Goal: Task Accomplishment & Management: Use online tool/utility

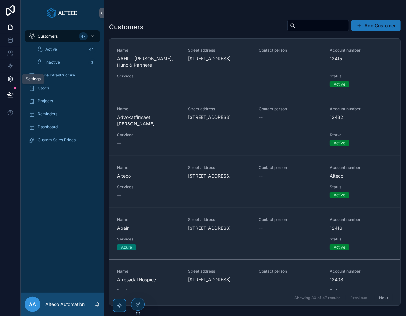
click at [7, 76] on icon at bounding box center [10, 79] width 6 height 6
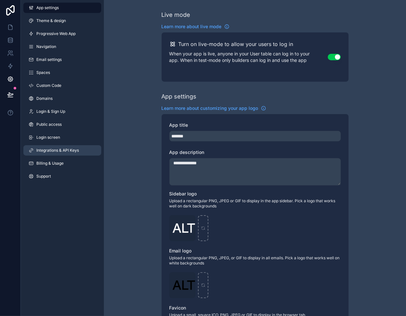
click at [67, 149] on span "Integrations & API Keys" at bounding box center [57, 150] width 43 height 5
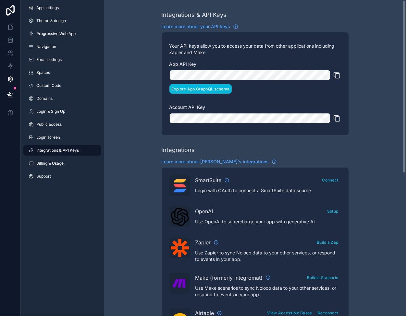
click at [203, 89] on button "Explore App GraphQL schema" at bounding box center [200, 88] width 63 height 9
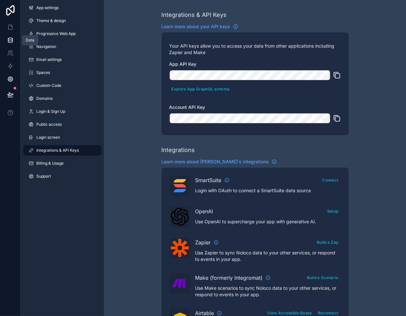
click at [6, 42] on link at bounding box center [10, 40] width 20 height 13
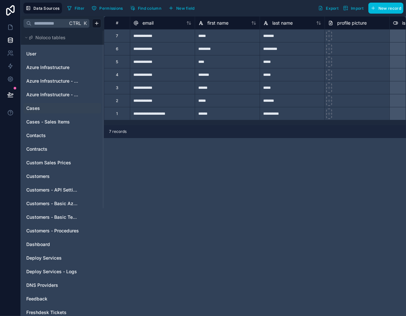
click at [39, 106] on span "Cases" at bounding box center [33, 108] width 14 height 6
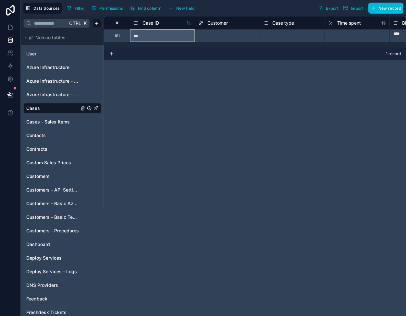
click at [152, 20] on span "Case ID" at bounding box center [150, 23] width 17 height 6
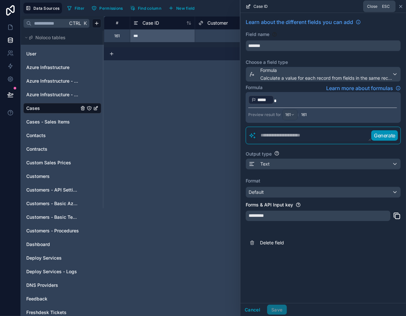
click at [400, 5] on icon at bounding box center [400, 6] width 5 height 5
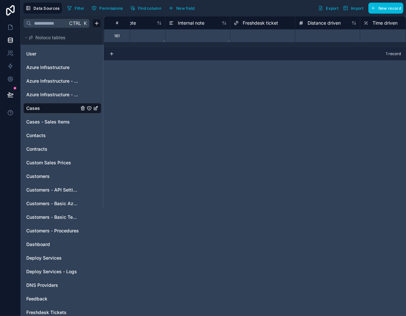
scroll to position [0, 299]
click at [239, 24] on span "Freshdesk ticket" at bounding box center [250, 23] width 35 height 6
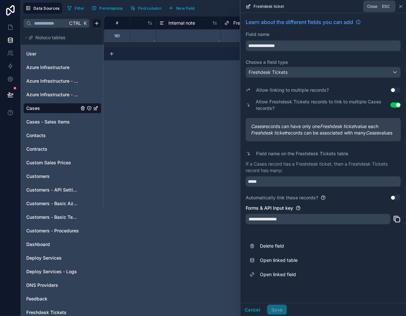
click at [401, 6] on icon at bounding box center [400, 6] width 5 height 5
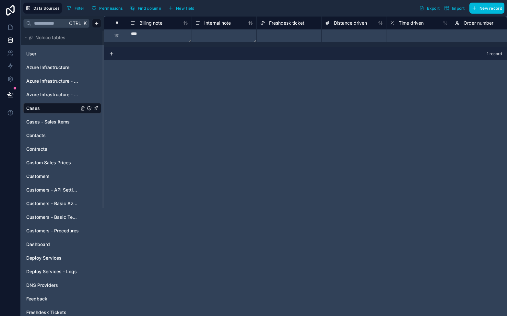
scroll to position [0, 254]
click at [178, 7] on span "New field" at bounding box center [185, 8] width 18 height 5
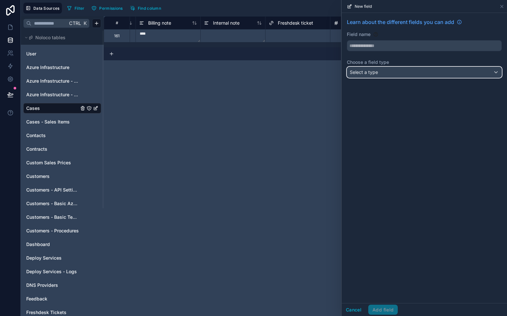
click at [383, 72] on div "Select a type" at bounding box center [425, 72] width 154 height 10
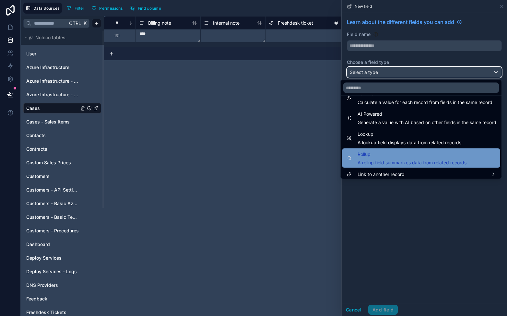
scroll to position [188, 0]
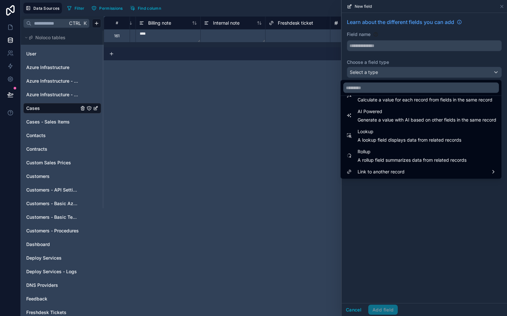
drag, startPoint x: 395, startPoint y: 137, endPoint x: 390, endPoint y: 119, distance: 18.7
click at [394, 137] on span "A lookup field displays data from related records" at bounding box center [410, 140] width 104 height 6
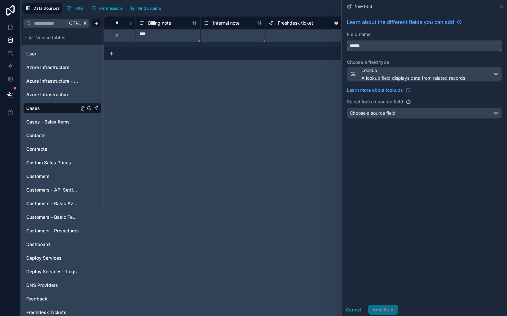
click at [380, 44] on input "******" at bounding box center [425, 46] width 154 height 10
click at [347, 40] on button "*********" at bounding box center [424, 45] width 155 height 11
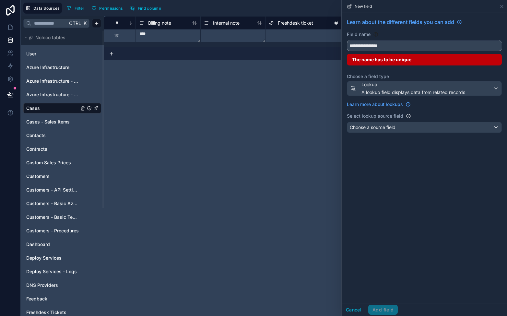
click at [347, 40] on button "**********" at bounding box center [424, 45] width 155 height 11
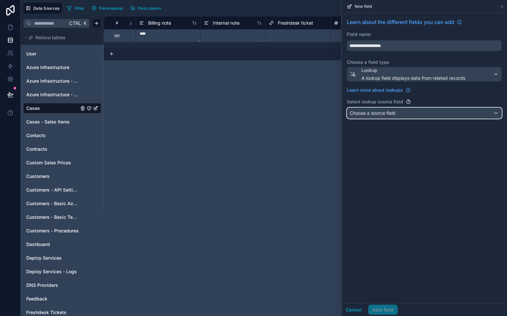
click at [406, 110] on div "Choose a source field" at bounding box center [425, 113] width 154 height 10
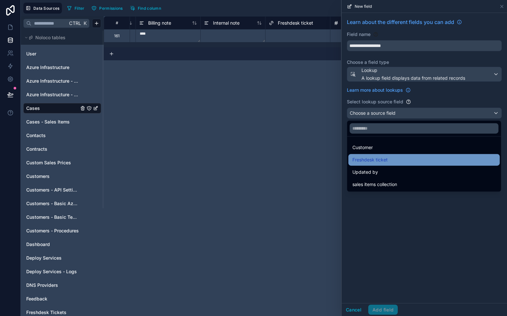
click at [406, 159] on div "Freshdesk ticket" at bounding box center [425, 160] width 144 height 8
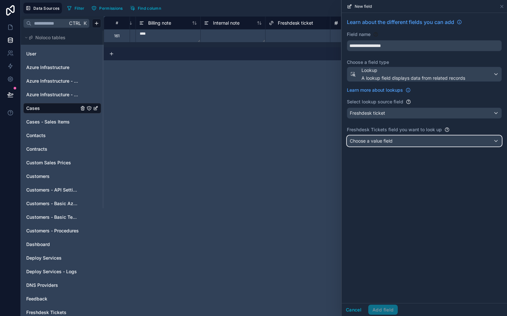
click at [388, 144] on div "Choose a value field" at bounding box center [425, 141] width 154 height 10
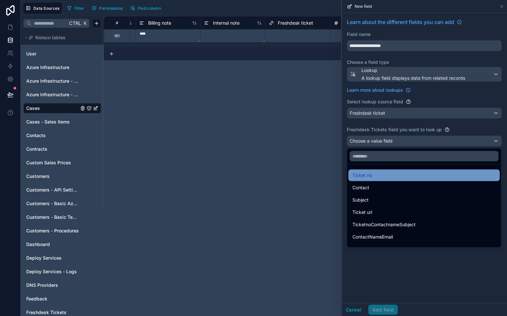
click at [399, 177] on div "Ticket no" at bounding box center [425, 176] width 144 height 8
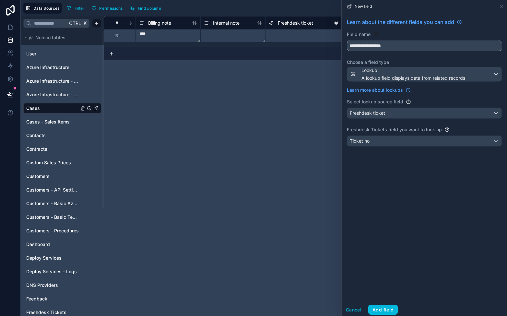
click at [396, 45] on input "**********" at bounding box center [425, 46] width 154 height 10
type input "**********"
click at [386, 310] on button "Add field" at bounding box center [384, 310] width 30 height 10
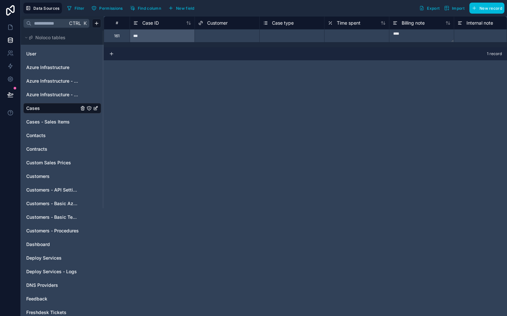
click at [127, 120] on div "# Case ID Customer Case type Time spent Billing note Internal note Freshdesk ti…" at bounding box center [306, 166] width 404 height 300
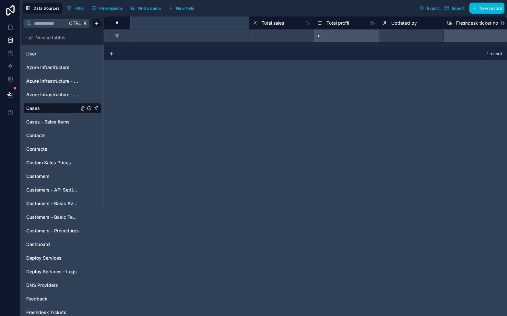
scroll to position [0, 1180]
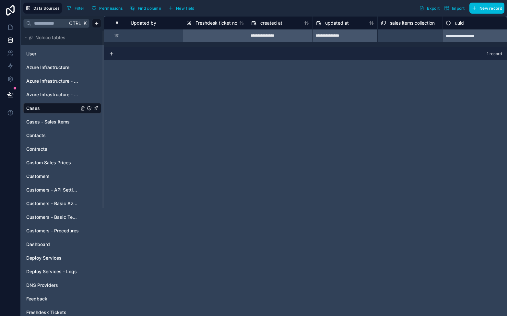
click at [206, 22] on span "Freshdesk ticket no" at bounding box center [217, 23] width 42 height 6
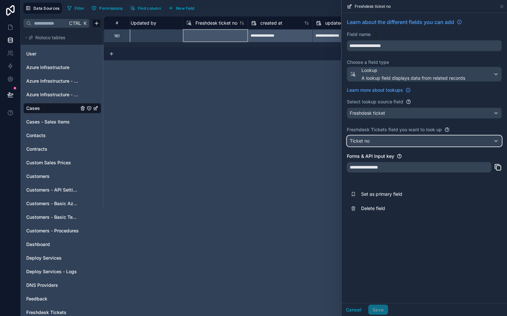
click at [371, 141] on div "Ticket no" at bounding box center [425, 141] width 154 height 10
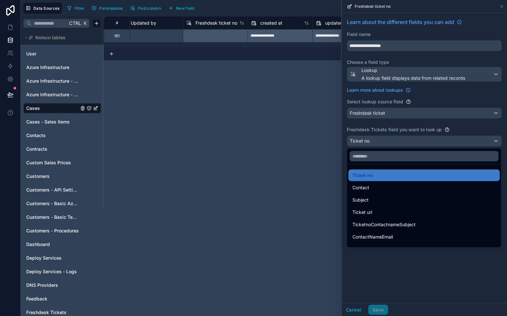
click at [371, 141] on div at bounding box center [424, 158] width 165 height 316
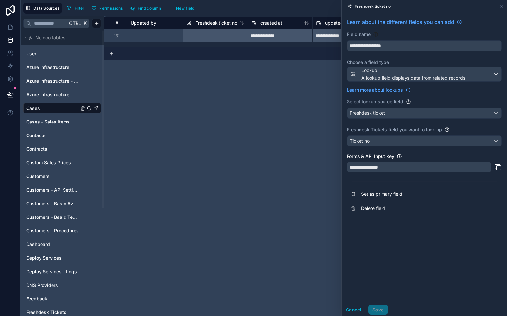
click at [406, 245] on div "**********" at bounding box center [424, 158] width 165 height 290
click at [406, 7] on icon at bounding box center [502, 6] width 5 height 5
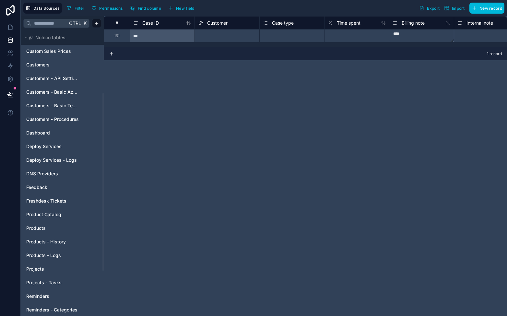
scroll to position [130, 0]
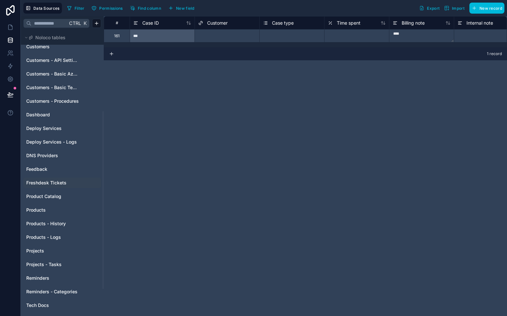
click at [52, 182] on span "Freshdesk Tickets" at bounding box center [46, 183] width 40 height 6
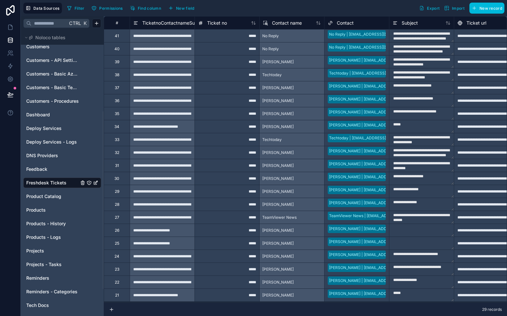
scroll to position [109, 0]
click at [224, 225] on div "*****" at bounding box center [227, 230] width 65 height 13
click at [406, 224] on textarea at bounding box center [422, 230] width 65 height 13
click at [277, 228] on span "[PERSON_NAME]" at bounding box center [278, 230] width 31 height 5
click at [231, 224] on div "*****" at bounding box center [227, 230] width 65 height 13
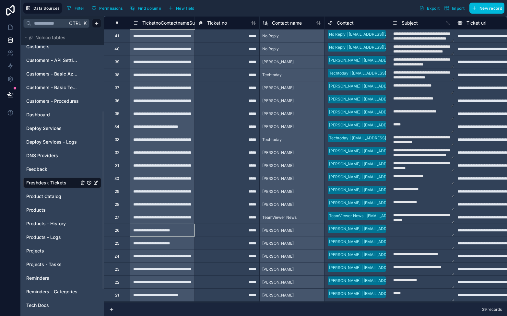
drag, startPoint x: 186, startPoint y: 224, endPoint x: 188, endPoint y: 237, distance: 13.2
click at [187, 237] on div "**********" at bounding box center [506, 106] width 805 height 389
click at [202, 240] on div "*****" at bounding box center [227, 243] width 65 height 13
click at [216, 237] on div "*****" at bounding box center [227, 243] width 65 height 13
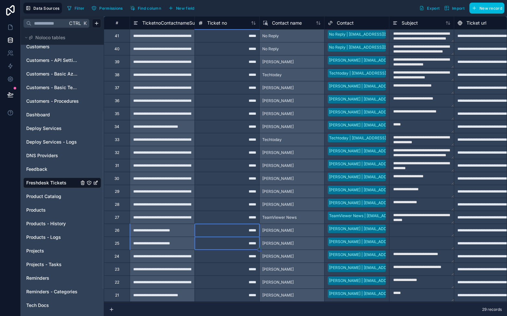
click at [217, 238] on div "*****" at bounding box center [227, 243] width 65 height 13
click at [217, 225] on div "*****" at bounding box center [227, 230] width 65 height 13
drag, startPoint x: 431, startPoint y: 223, endPoint x: 433, endPoint y: 226, distance: 3.6
click at [406, 224] on textarea at bounding box center [422, 230] width 65 height 13
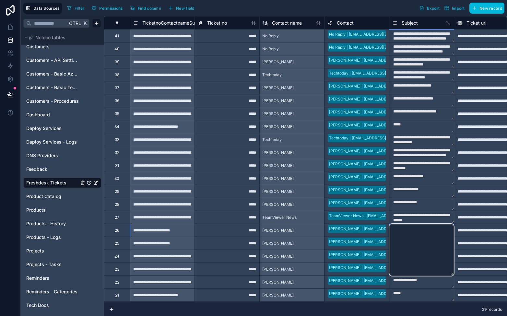
click at [406, 231] on textarea at bounding box center [422, 250] width 65 height 52
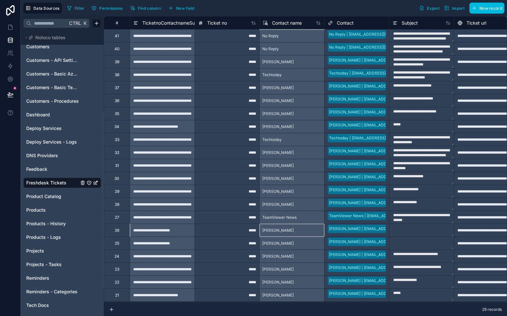
click at [274, 228] on span "[PERSON_NAME]" at bounding box center [278, 230] width 31 height 5
click at [231, 226] on div "*****" at bounding box center [227, 230] width 65 height 13
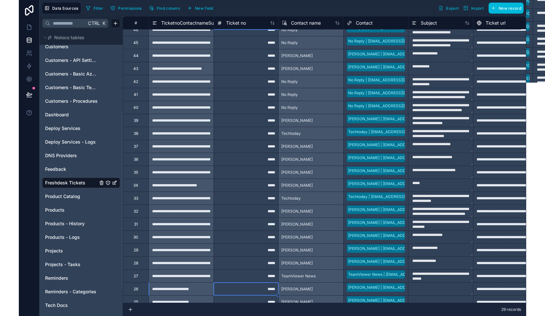
scroll to position [0, 0]
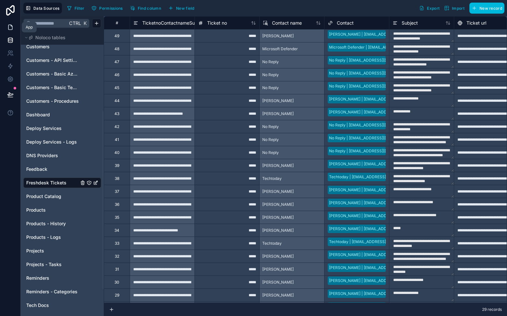
click at [9, 28] on icon at bounding box center [10, 27] width 6 height 6
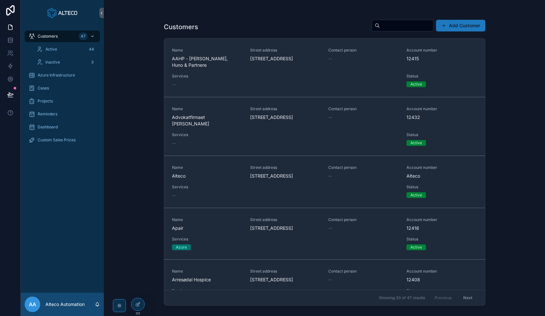
click at [118, 200] on div "Customers Add Customer Name AAHP - [PERSON_NAME], Huno & Partnere Street addres…" at bounding box center [324, 158] width 441 height 316
click at [62, 186] on div "Customers 47 Active 44 Inactive 3 Azure Infrastructure Cases Projects Reminders…" at bounding box center [62, 159] width 83 height 267
click at [9, 52] on icon at bounding box center [10, 53] width 6 height 6
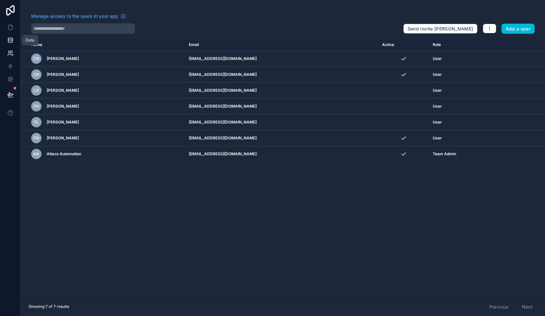
drag, startPoint x: 5, startPoint y: 37, endPoint x: 11, endPoint y: 34, distance: 6.4
click at [6, 37] on link at bounding box center [10, 40] width 20 height 13
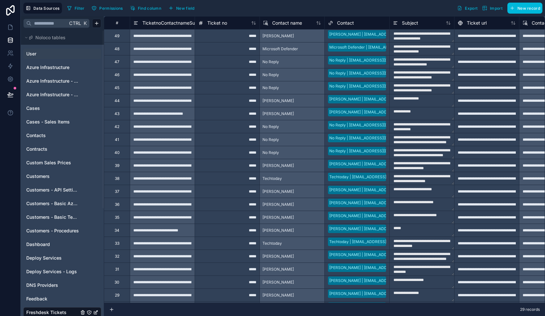
click at [47, 53] on link "User" at bounding box center [52, 54] width 53 height 6
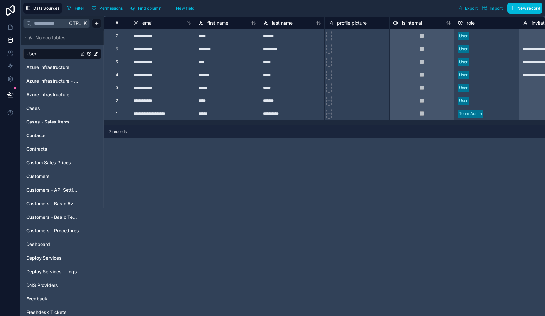
click at [169, 170] on div "**********" at bounding box center [324, 166] width 441 height 300
click at [8, 25] on icon at bounding box center [10, 27] width 4 height 5
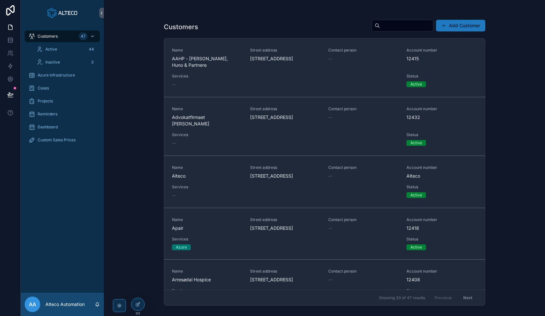
click at [48, 50] on span "Active" at bounding box center [51, 49] width 12 height 5
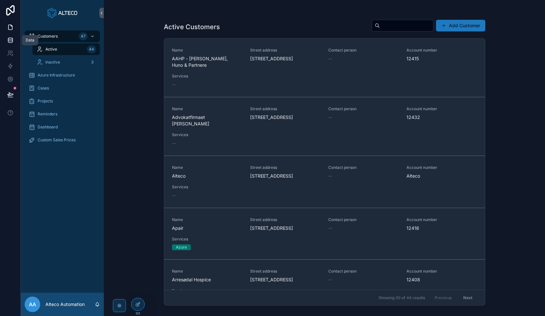
click at [9, 36] on link at bounding box center [10, 40] width 20 height 13
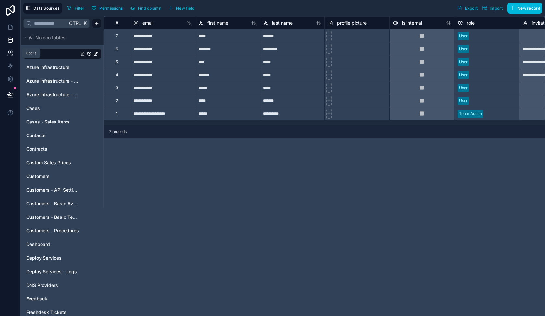
click at [9, 53] on icon at bounding box center [9, 52] width 2 height 2
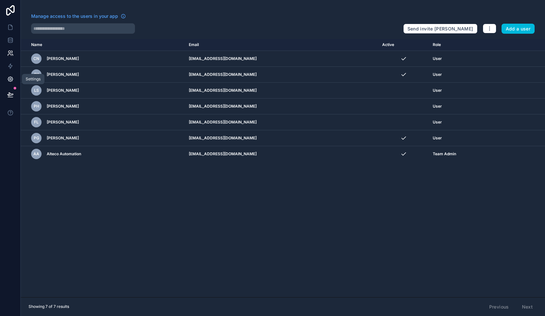
click at [10, 79] on icon at bounding box center [10, 80] width 2 height 2
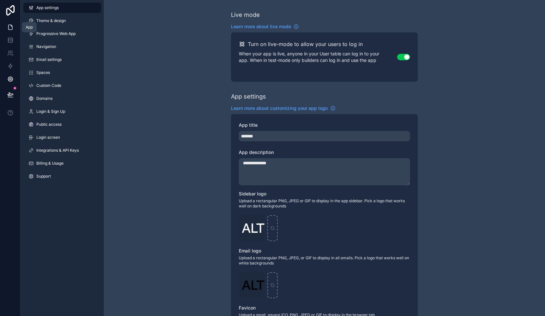
click at [8, 26] on icon at bounding box center [10, 27] width 6 height 6
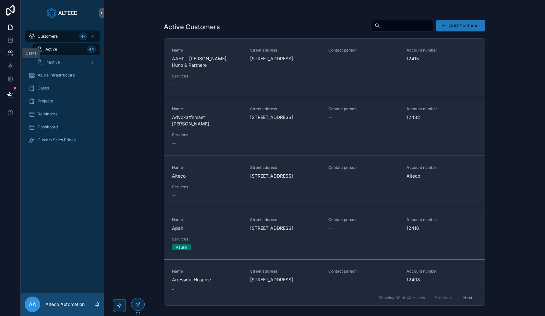
click at [8, 54] on icon at bounding box center [9, 55] width 3 height 2
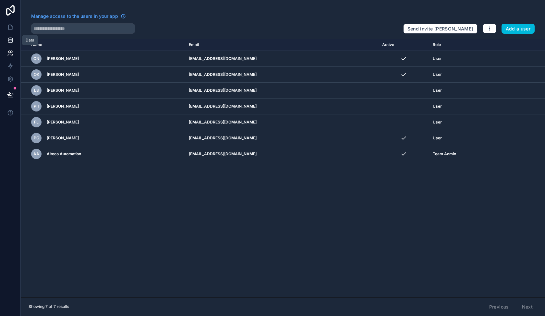
click at [8, 39] on icon at bounding box center [10, 39] width 4 height 2
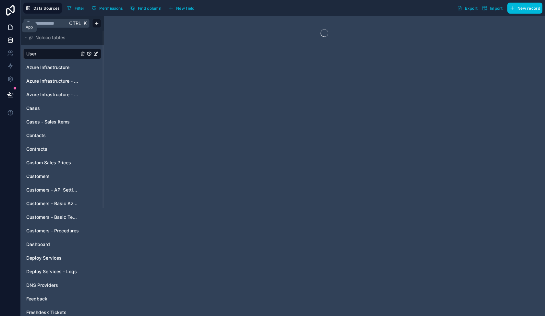
click at [9, 27] on icon at bounding box center [10, 27] width 6 height 6
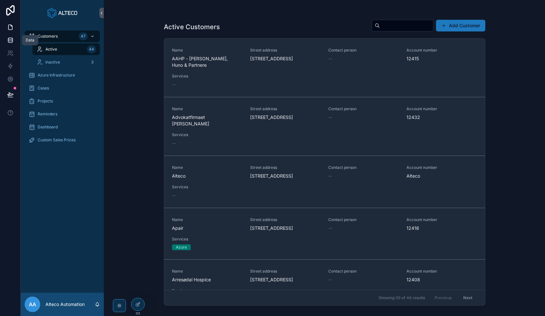
click at [10, 39] on icon at bounding box center [10, 40] width 6 height 6
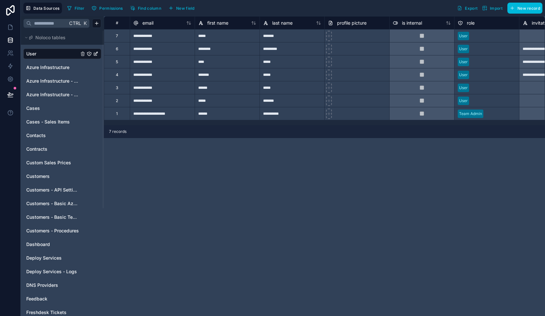
click at [158, 267] on div "**********" at bounding box center [324, 166] width 441 height 300
drag, startPoint x: 234, startPoint y: 166, endPoint x: 231, endPoint y: 160, distance: 6.4
click at [234, 166] on div "**********" at bounding box center [324, 166] width 441 height 300
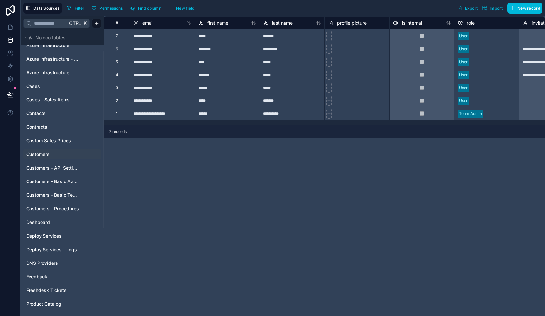
scroll to position [32, 0]
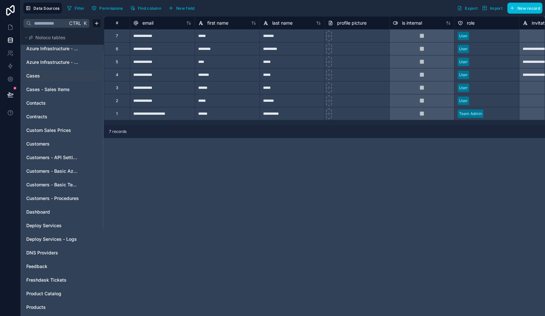
click at [43, 73] on link "Cases" at bounding box center [52, 76] width 53 height 6
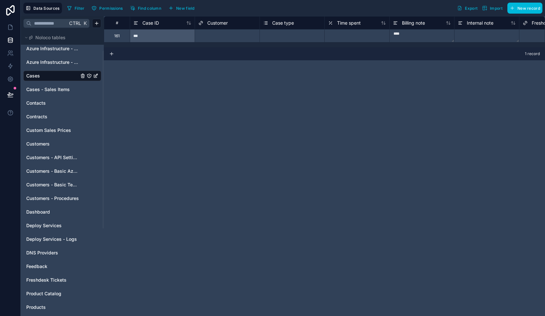
click at [228, 34] on div "Select a Customer" at bounding box center [215, 35] width 34 height 5
type input "*****"
click at [223, 54] on div "Apair" at bounding box center [227, 52] width 65 height 13
click at [301, 32] on div "Select a Case type" at bounding box center [292, 36] width 65 height 13
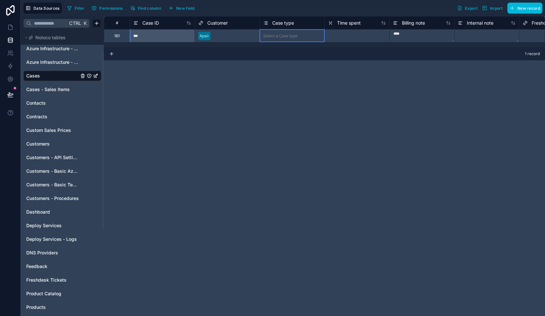
click at [301, 32] on div "Select a Case type" at bounding box center [292, 36] width 65 height 13
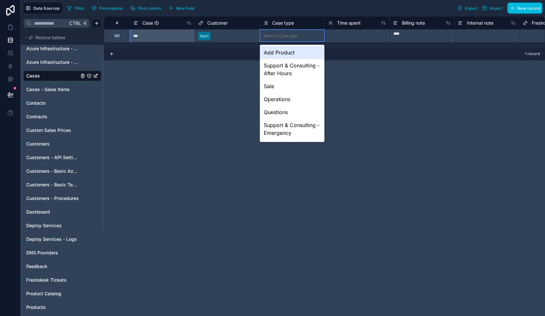
click at [299, 53] on div "Add Product" at bounding box center [292, 52] width 65 height 13
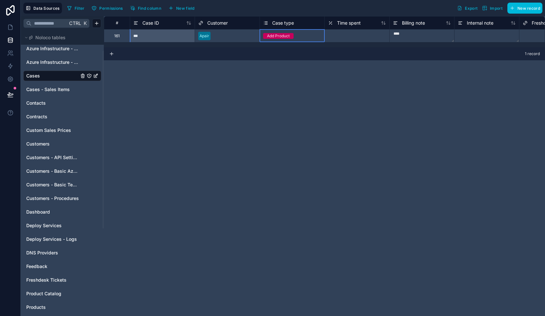
click at [348, 34] on div at bounding box center [356, 35] width 65 height 13
click at [350, 35] on div at bounding box center [356, 35] width 65 height 13
type input "***"
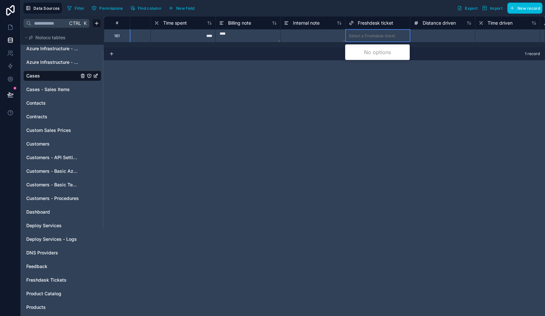
scroll to position [0, 174]
click at [383, 33] on div "Select a Freshdesk ticket" at bounding box center [372, 35] width 46 height 5
type input "*****"
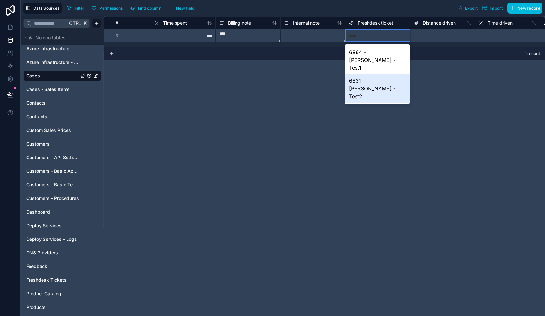
click at [378, 74] on div "6831 - [PERSON_NAME] - Test2" at bounding box center [377, 88] width 65 height 29
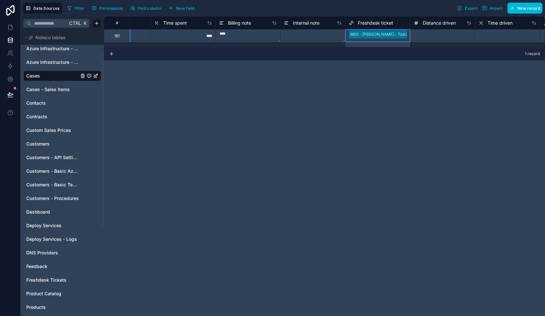
click at [406, 35] on div at bounding box center [442, 35] width 65 height 13
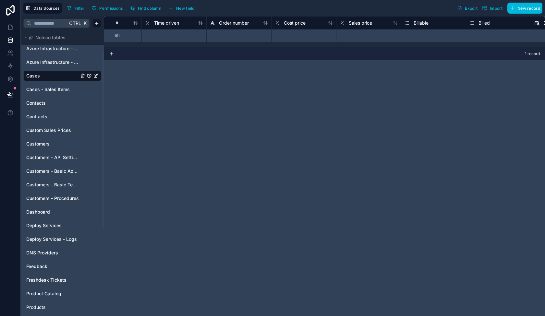
scroll to position [0, 493]
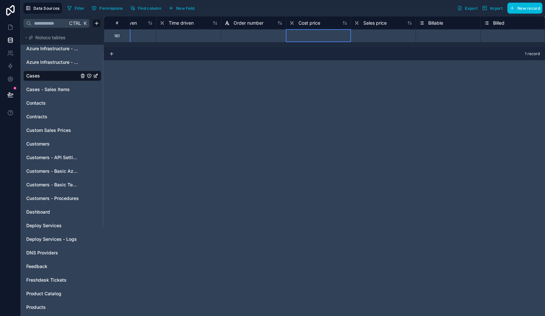
click at [308, 32] on div at bounding box center [318, 35] width 65 height 13
click at [356, 31] on div at bounding box center [383, 35] width 65 height 13
drag, startPoint x: 441, startPoint y: 33, endPoint x: 478, endPoint y: 31, distance: 37.1
click at [406, 33] on div "Select a Billable" at bounding box center [433, 35] width 29 height 5
drag, startPoint x: 505, startPoint y: 30, endPoint x: 501, endPoint y: 30, distance: 3.9
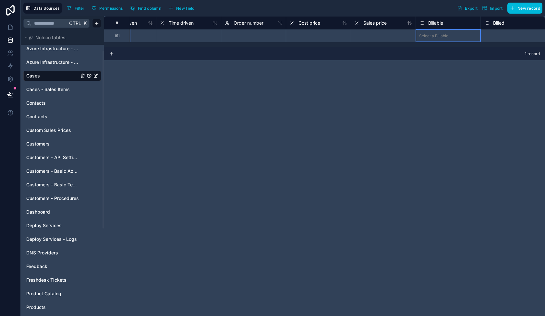
click at [406, 30] on div "Select a Billed" at bounding box center [513, 36] width 65 height 13
drag, startPoint x: 466, startPoint y: 33, endPoint x: 441, endPoint y: 33, distance: 25.0
click at [406, 33] on div "Select a Billable" at bounding box center [447, 36] width 65 height 6
drag, startPoint x: 410, startPoint y: 36, endPoint x: 402, endPoint y: 36, distance: 8.1
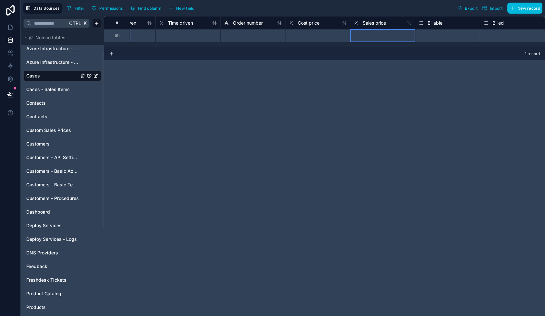
click at [406, 36] on div at bounding box center [382, 35] width 65 height 13
click at [348, 36] on div "161 6831 - [PERSON_NAME] - Test2 Select a Billable Select a Billed" at bounding box center [401, 35] width 1583 height 13
click at [262, 37] on div at bounding box center [252, 35] width 65 height 13
click at [206, 35] on div at bounding box center [187, 35] width 65 height 13
click at [259, 112] on div "# Freshdesk ticket Distance driven Time driven Order number Cost price Sales pr…" at bounding box center [324, 166] width 441 height 300
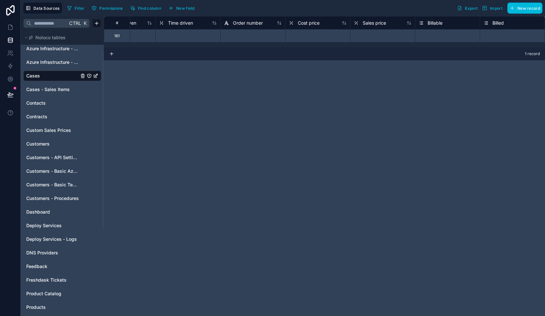
drag, startPoint x: 306, startPoint y: 37, endPoint x: 314, endPoint y: 37, distance: 8.1
click at [306, 37] on div at bounding box center [317, 35] width 65 height 13
click at [307, 26] on div "Cost price" at bounding box center [304, 23] width 31 height 8
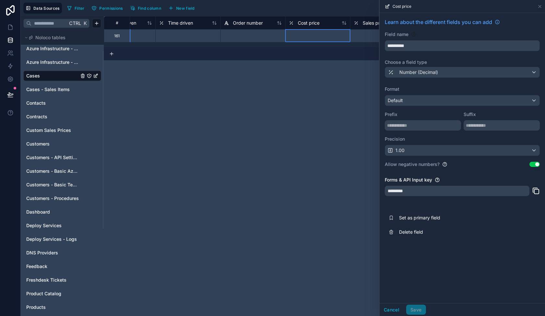
click at [330, 15] on div "Data Sources Filter Permissions Find column New field Export Import New record" at bounding box center [283, 8] width 524 height 16
click at [371, 24] on span "Sales price" at bounding box center [374, 23] width 23 height 6
click at [406, 6] on icon at bounding box center [539, 6] width 5 height 5
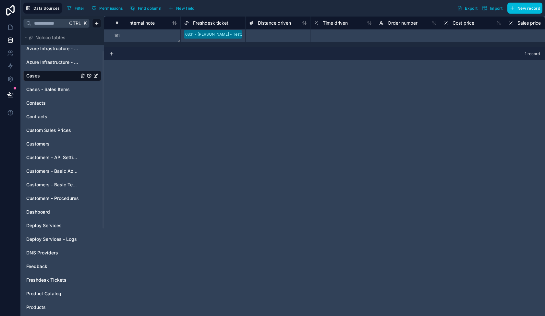
scroll to position [0, 384]
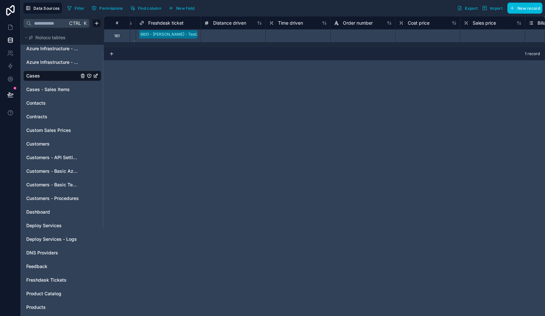
click at [231, 23] on span "Distance driven" at bounding box center [229, 23] width 33 height 6
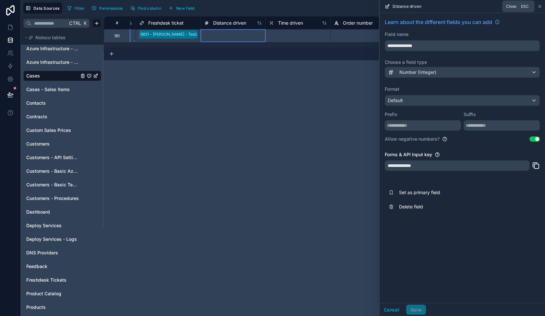
click at [406, 5] on icon at bounding box center [539, 6] width 5 height 5
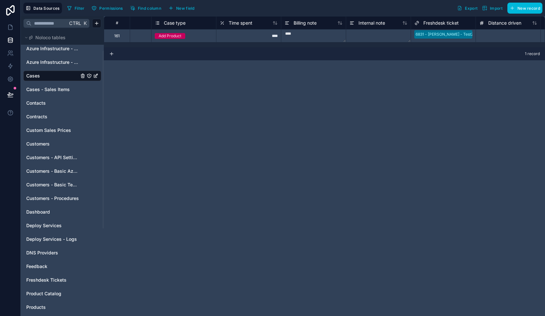
scroll to position [0, 79]
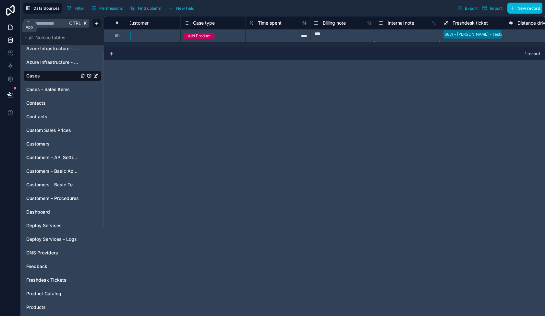
click at [11, 25] on icon at bounding box center [11, 25] width 1 height 1
